Goal: Task Accomplishment & Management: Manage account settings

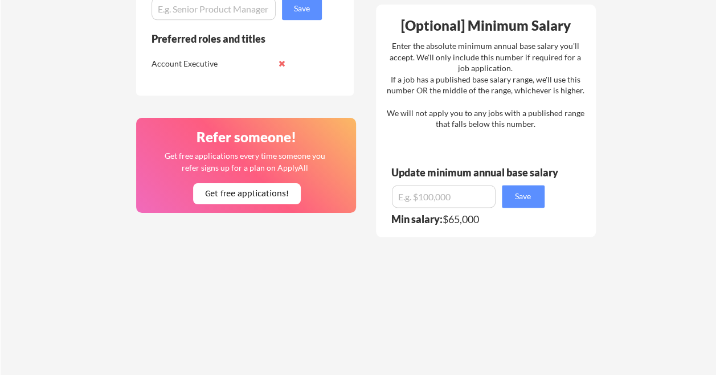
scroll to position [662, 0]
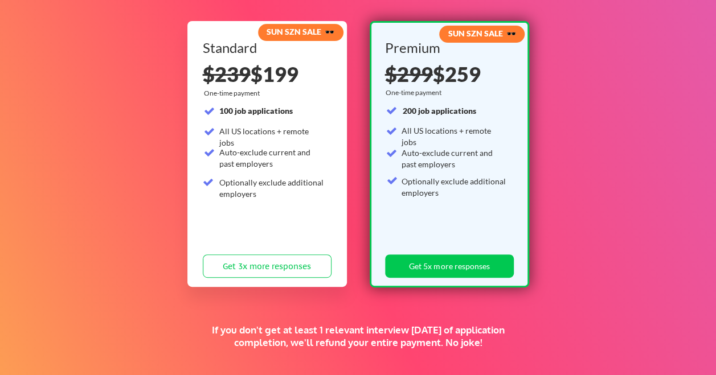
scroll to position [125, 0]
